Goal: Task Accomplishment & Management: Complete application form

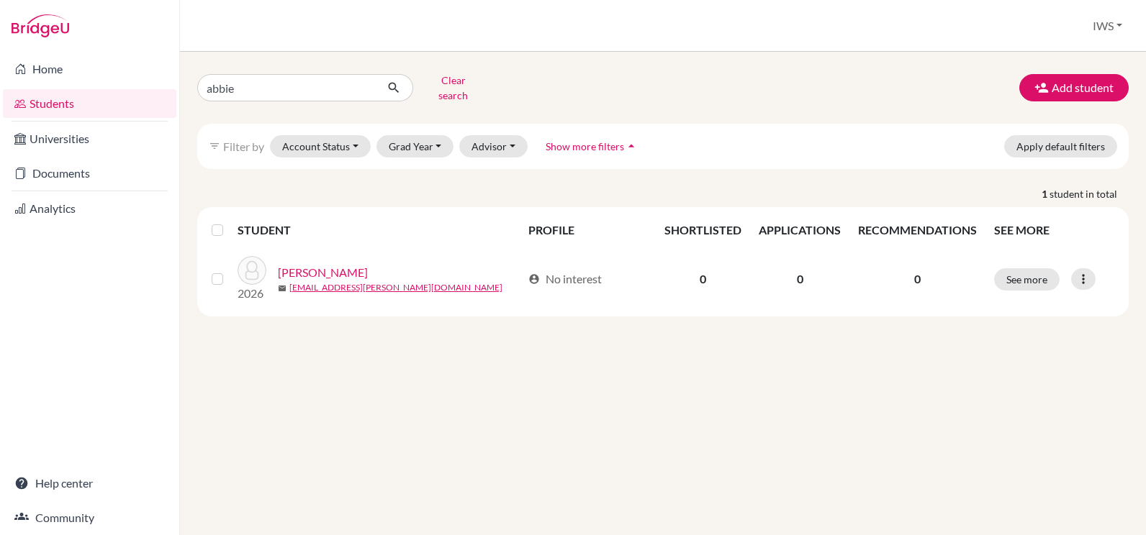
click at [1060, 63] on div "abbie Clear search Add student filter_list Filter by Account Status Active acco…" at bounding box center [663, 294] width 966 height 484
click at [1064, 74] on button "Add student" at bounding box center [1073, 87] width 109 height 27
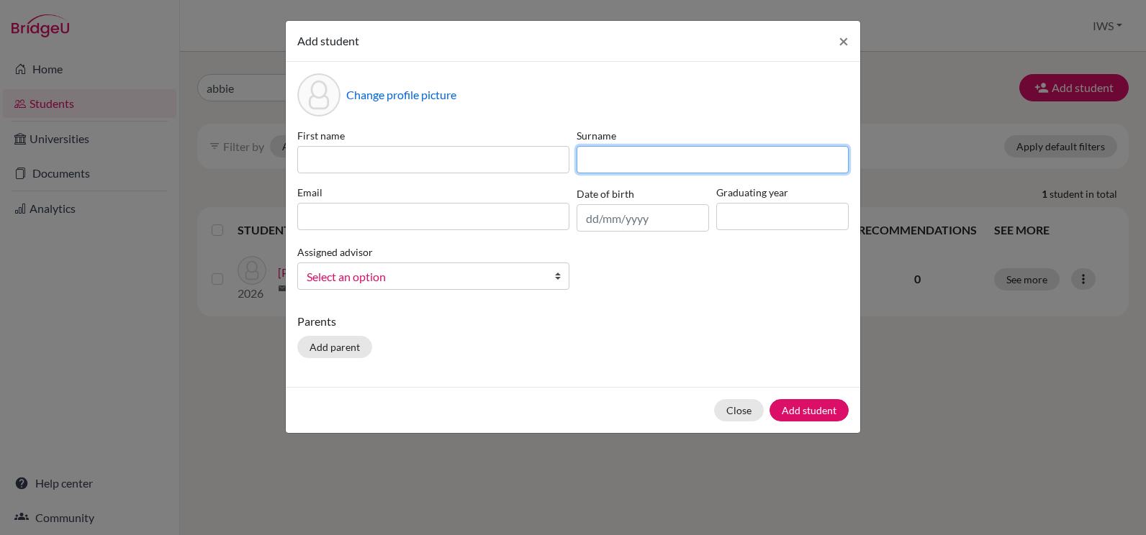
click at [633, 163] on input at bounding box center [713, 159] width 272 height 27
paste input "Ten broecke"
click at [605, 154] on input "Ten broecke" at bounding box center [713, 159] width 272 height 27
type input "Ten broecke"
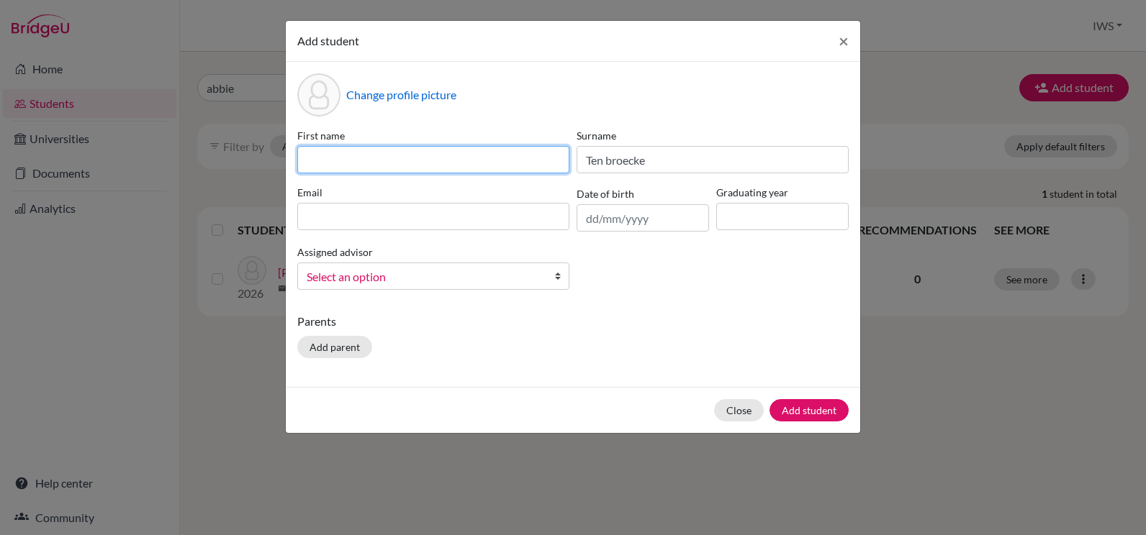
click at [347, 168] on input at bounding box center [433, 159] width 272 height 27
paste input "[PERSON_NAME]"
type input "[PERSON_NAME]"
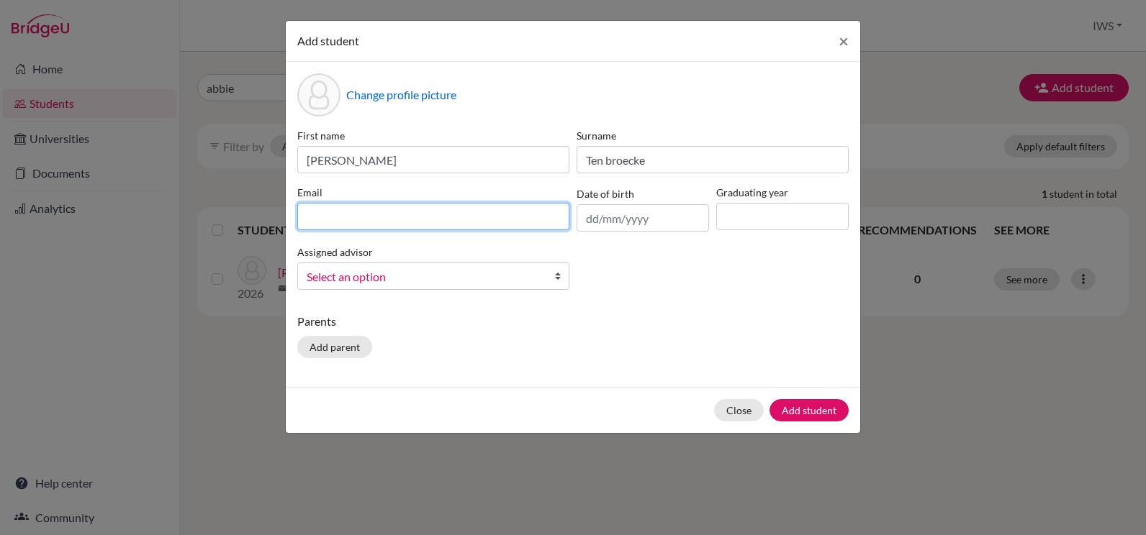
click at [462, 227] on input at bounding box center [433, 216] width 272 height 27
paste input "[EMAIL_ADDRESS][DOMAIN_NAME]"
type input "[EMAIL_ADDRESS][DOMAIN_NAME]"
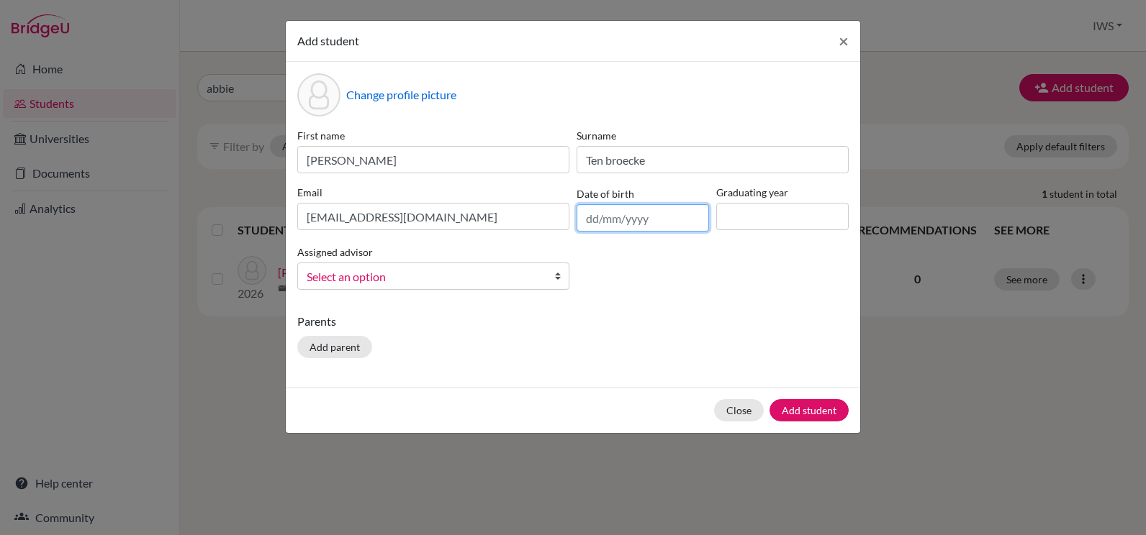
click at [661, 220] on input "text" at bounding box center [643, 217] width 132 height 27
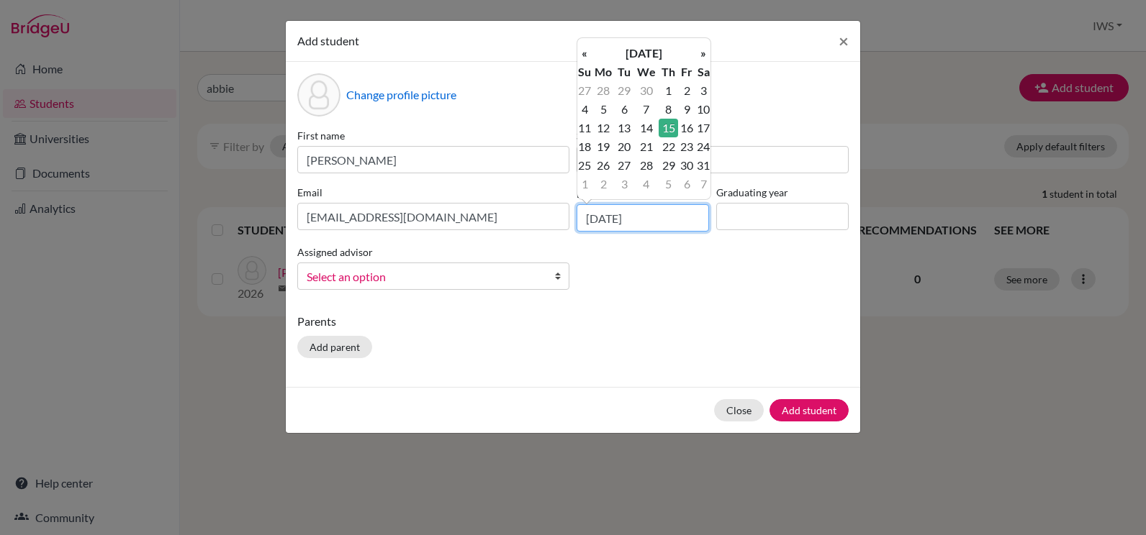
type input "[DATE]"
click at [666, 133] on td "15" at bounding box center [668, 128] width 19 height 19
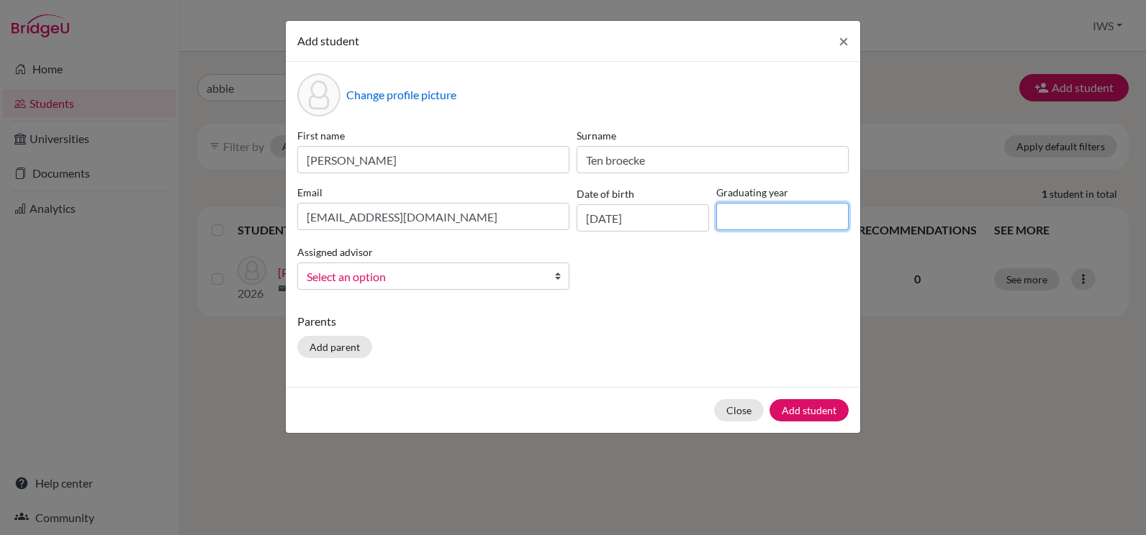
click at [734, 212] on input at bounding box center [782, 216] width 132 height 27
type input "2026"
click at [707, 314] on p "Parents" at bounding box center [572, 321] width 551 height 17
click at [825, 415] on button "Add student" at bounding box center [808, 410] width 79 height 22
